Goal: Task Accomplishment & Management: Manage account settings

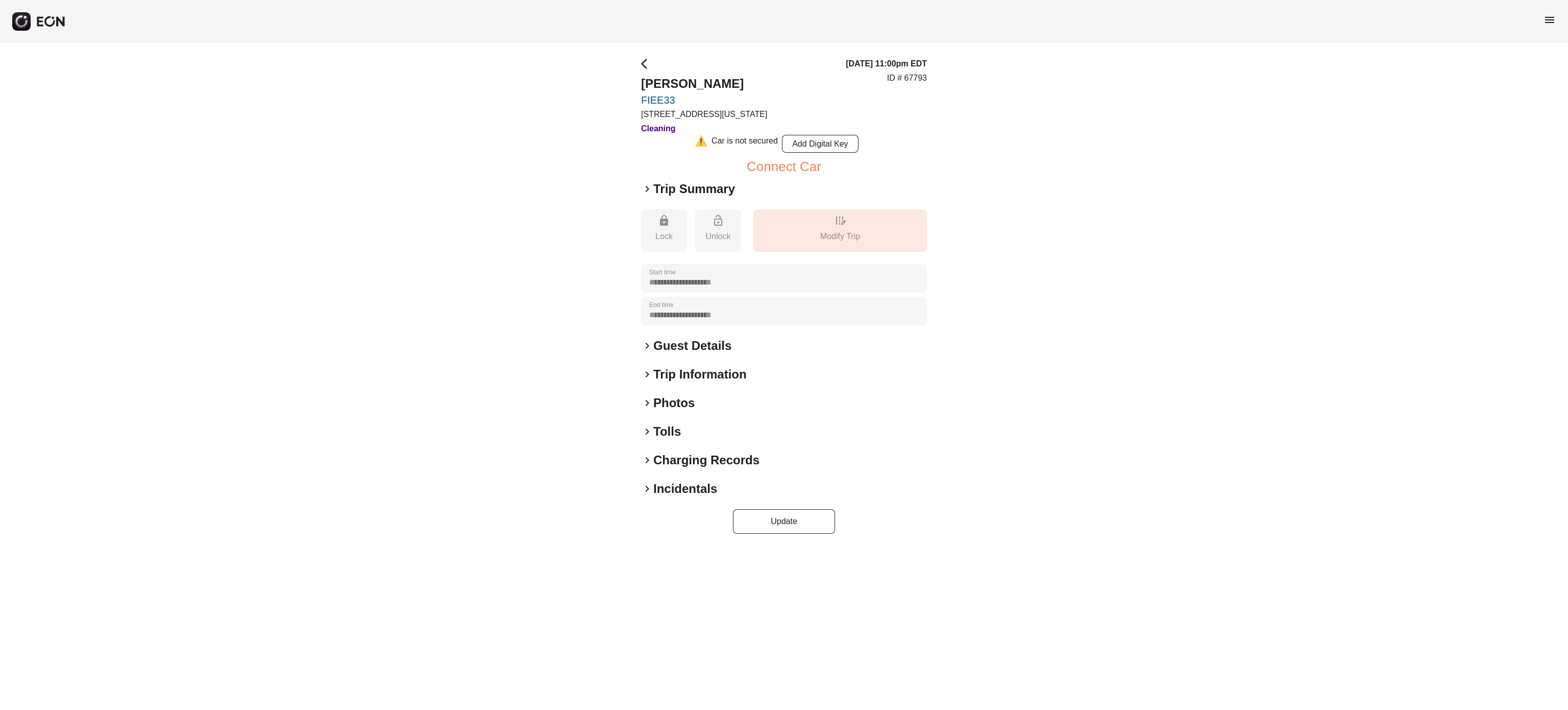
click at [679, 403] on h2 "Photos" at bounding box center [674, 403] width 41 height 16
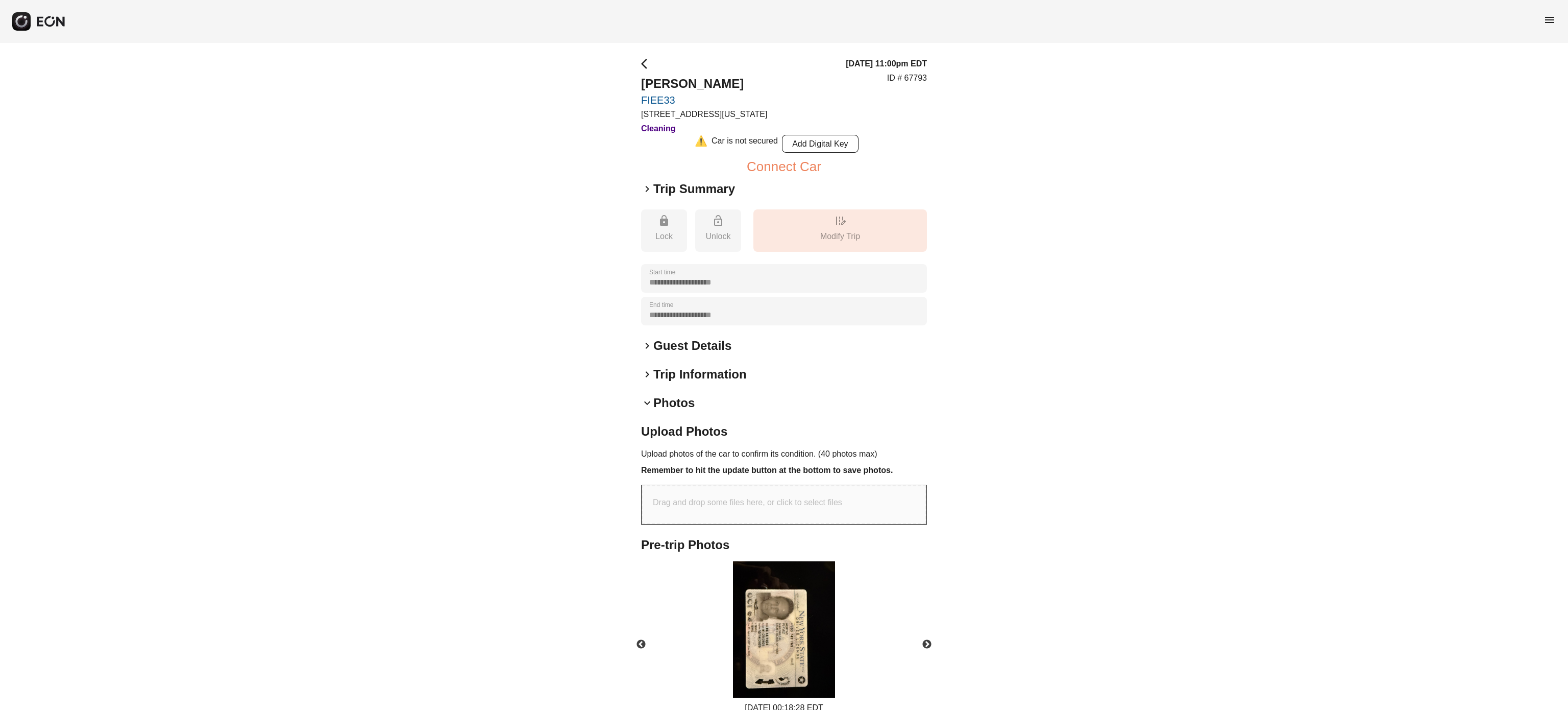
click at [679, 403] on h2 "Photos" at bounding box center [674, 403] width 41 height 16
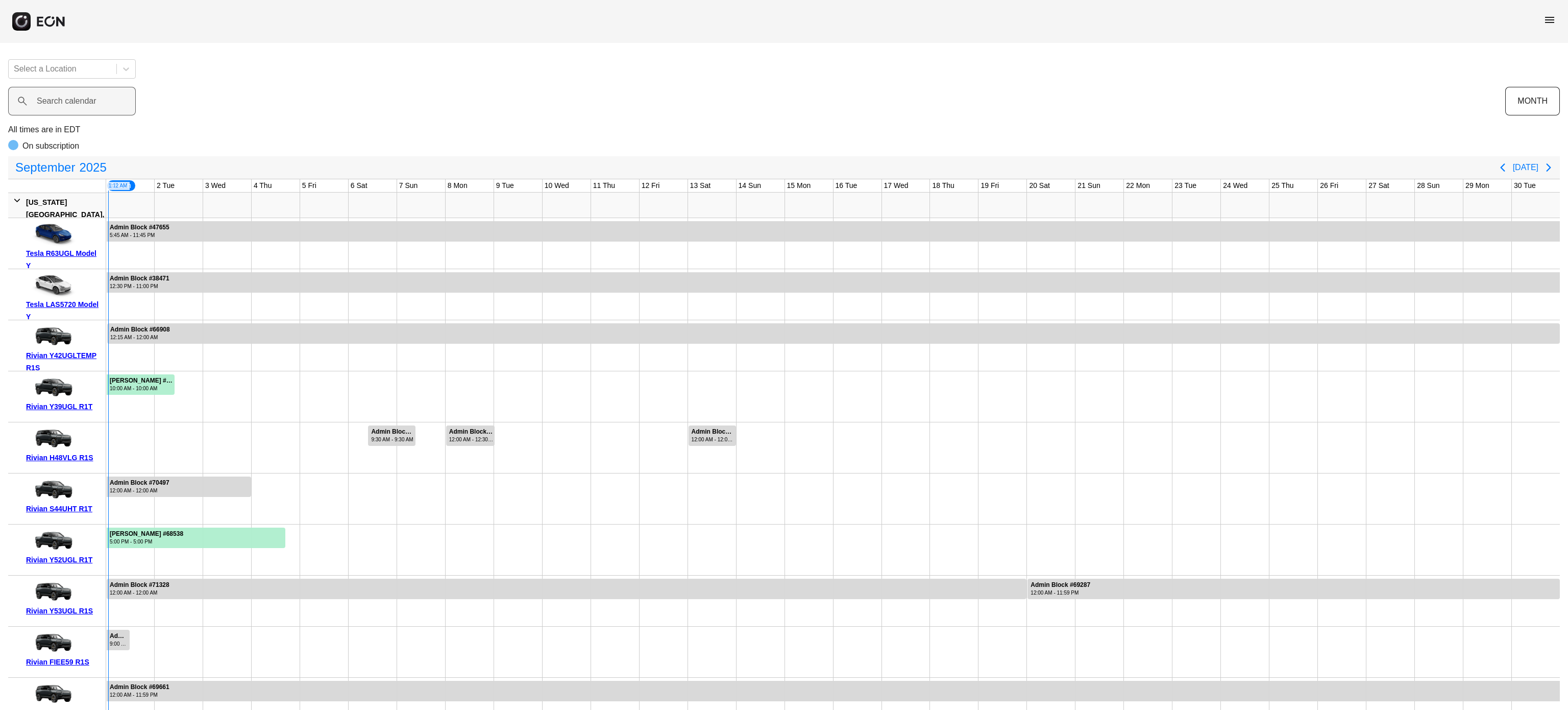
click at [232, 96] on div "Search calendar" at bounding box center [756, 101] width 1497 height 29
click at [1517, 99] on button "MONTH" at bounding box center [1532, 101] width 55 height 29
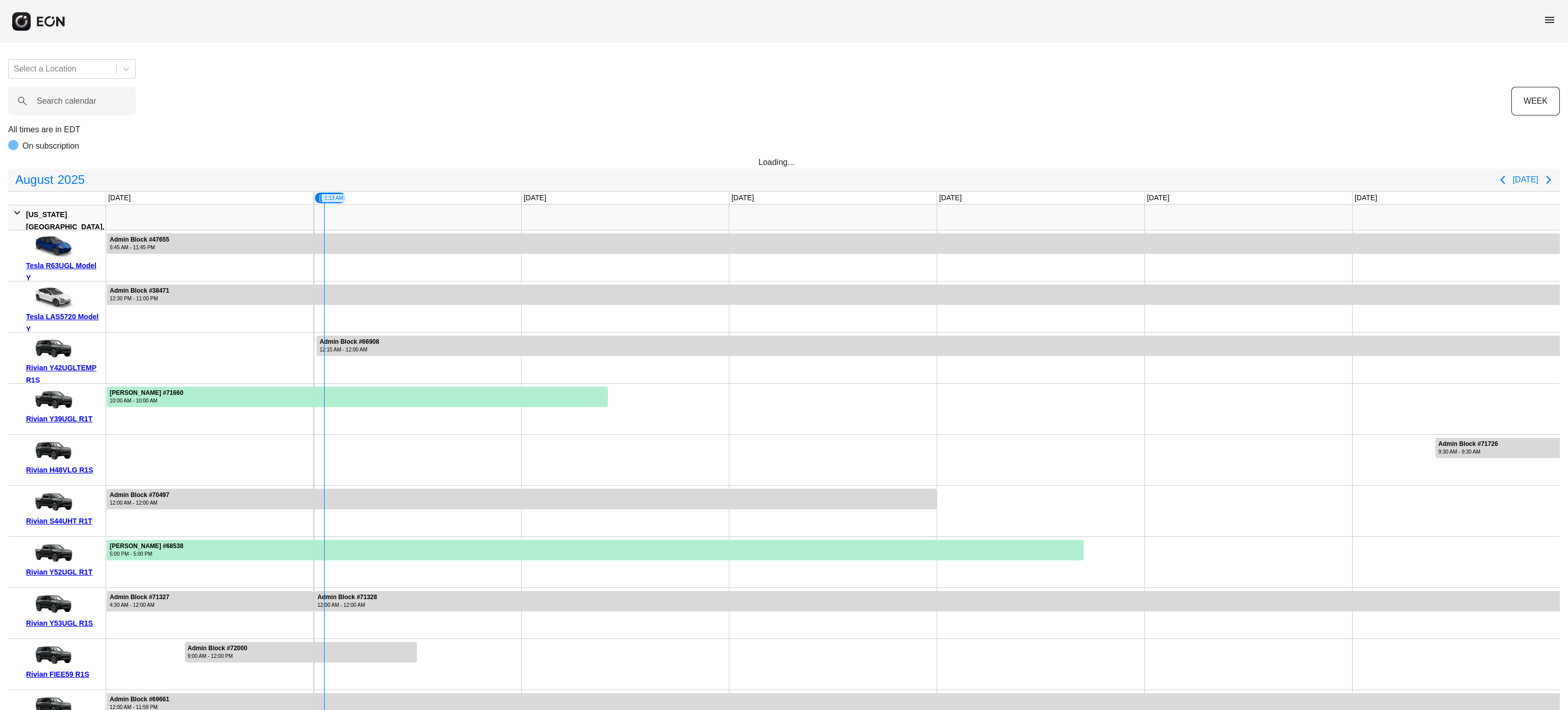
click at [533, 136] on p "All times are in EDT" at bounding box center [784, 130] width 1552 height 12
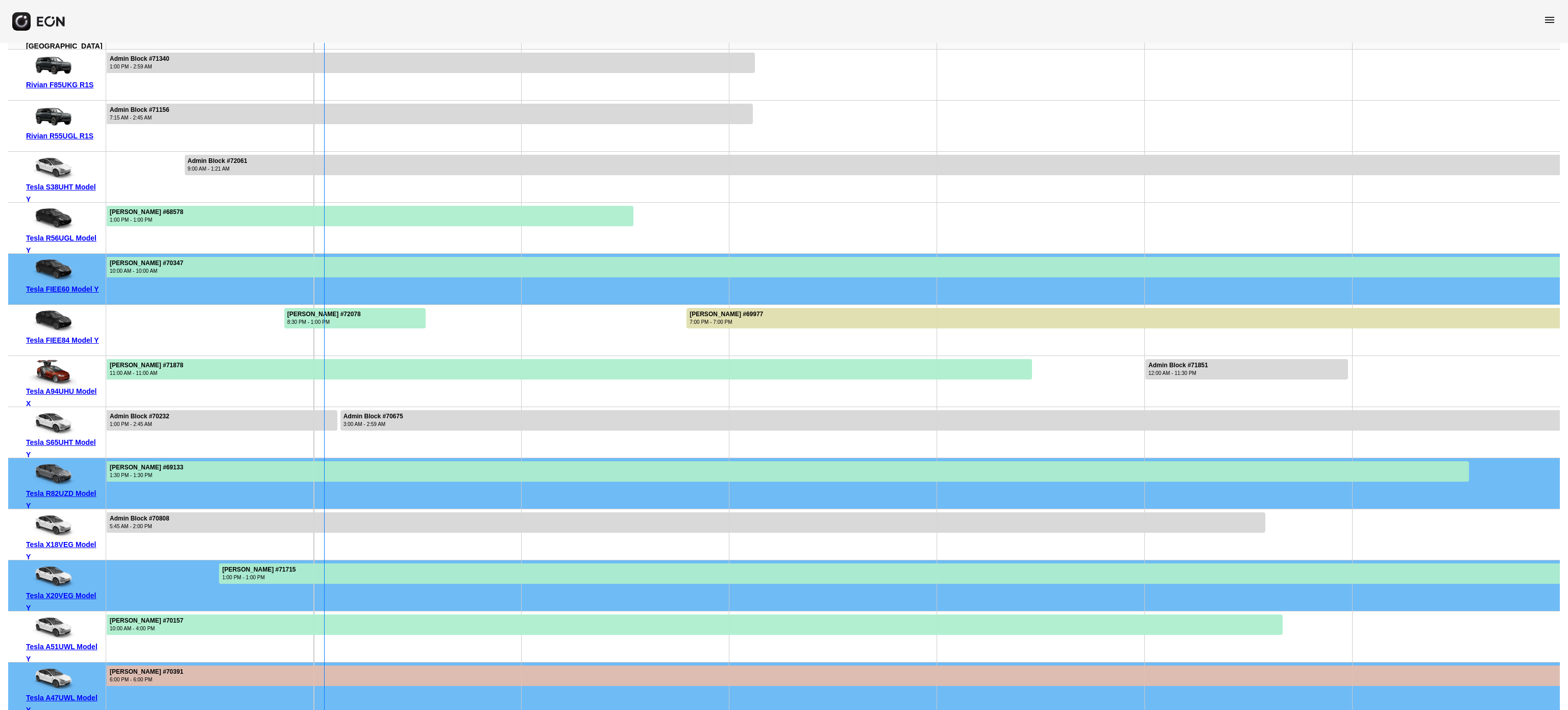
scroll to position [5672, 0]
